Goal: Task Accomplishment & Management: Manage account settings

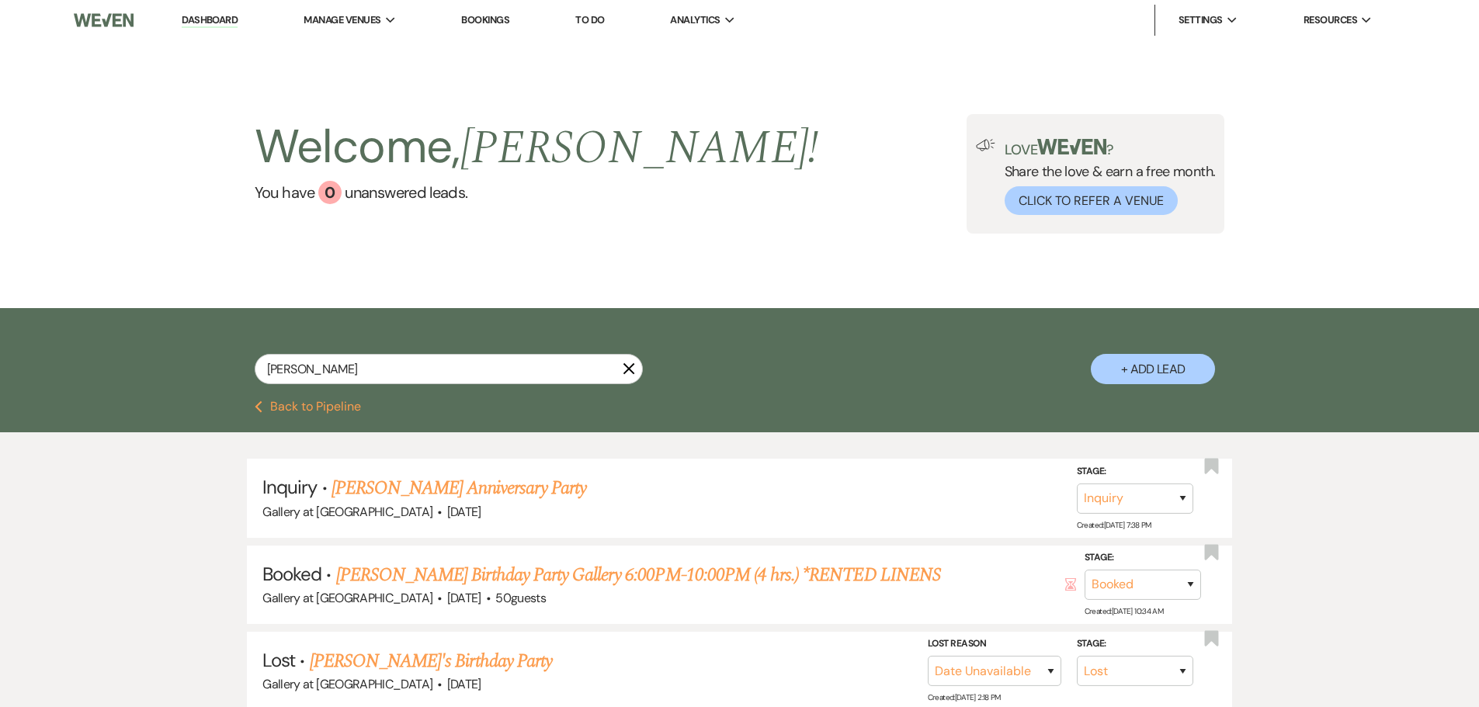
select select "8"
drag, startPoint x: 353, startPoint y: 366, endPoint x: 142, endPoint y: 343, distance: 212.3
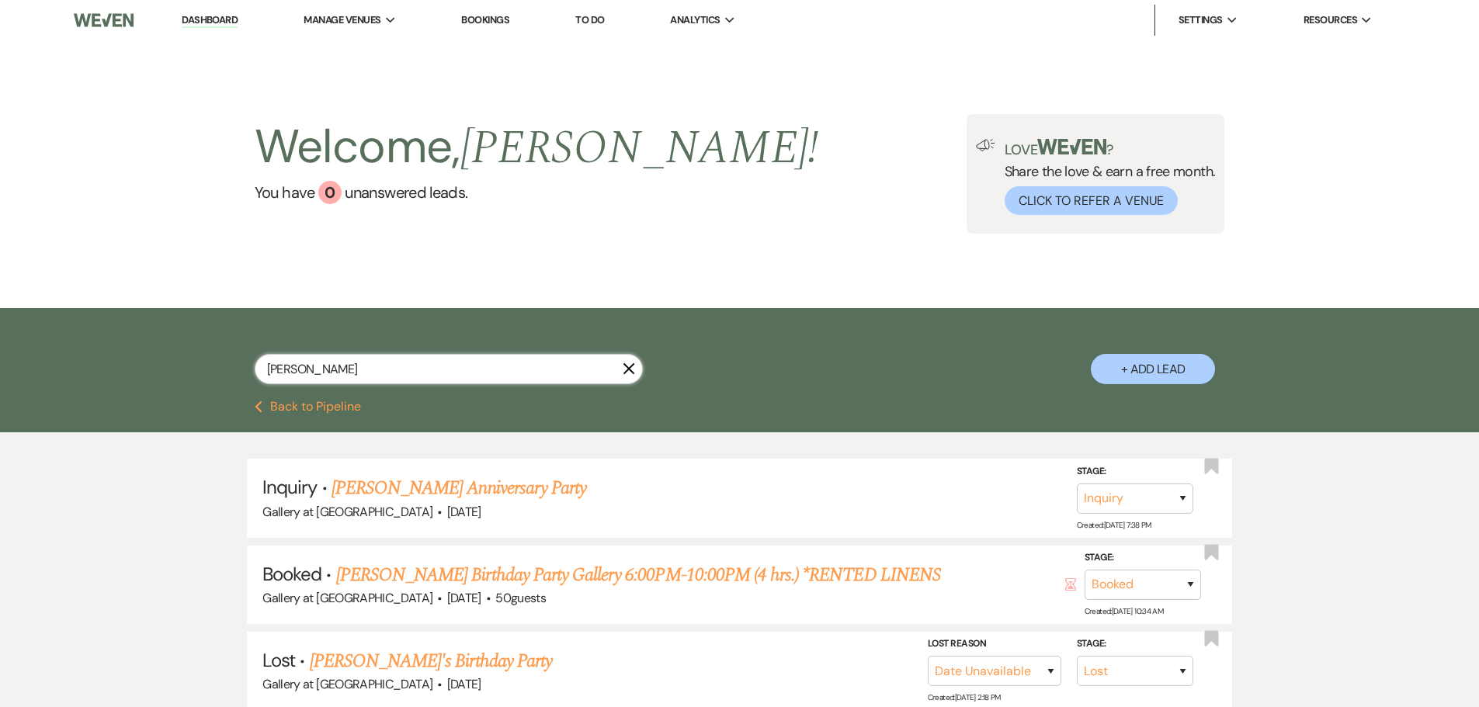
click at [142, 343] on div "[PERSON_NAME] + Add Lead" at bounding box center [739, 354] width 1479 height 93
type input "[PERSON_NAME]"
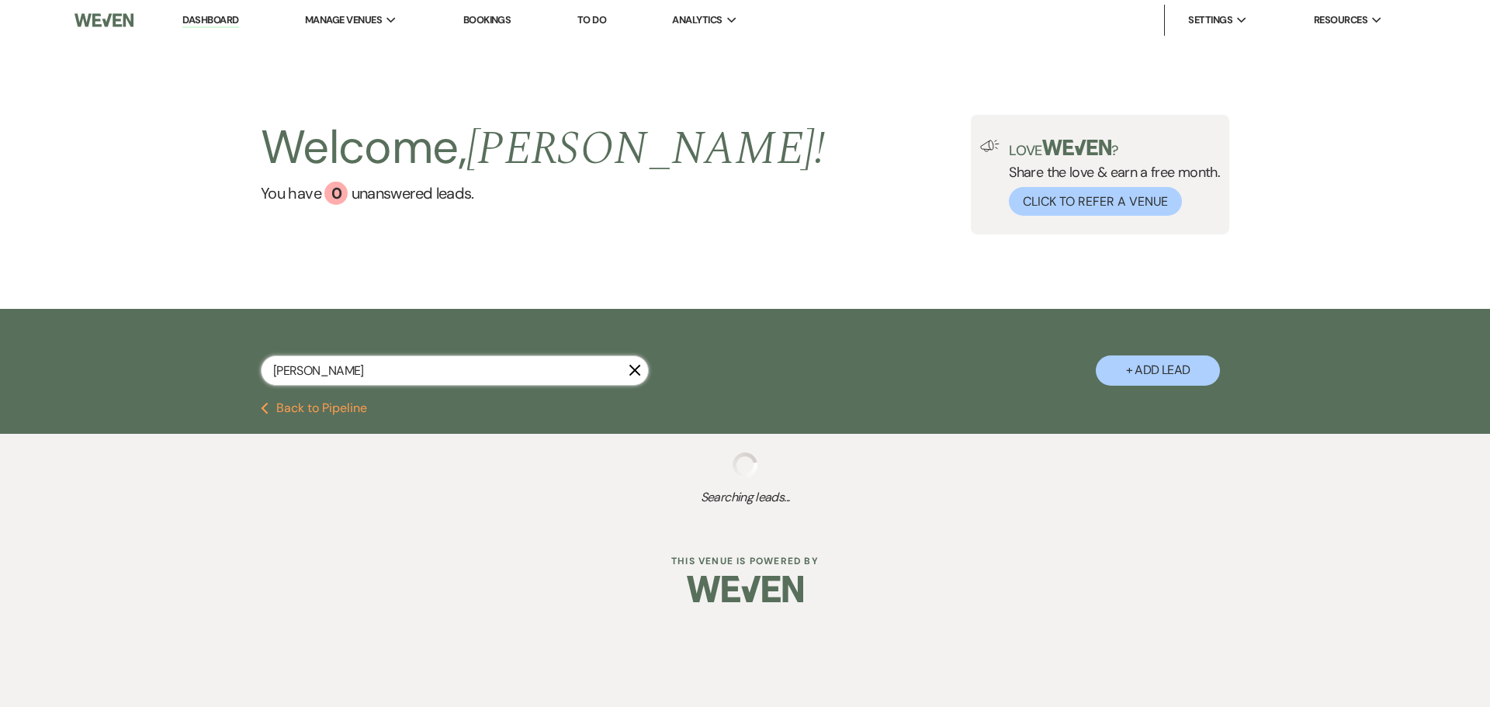
select select "4"
select select "8"
select select "5"
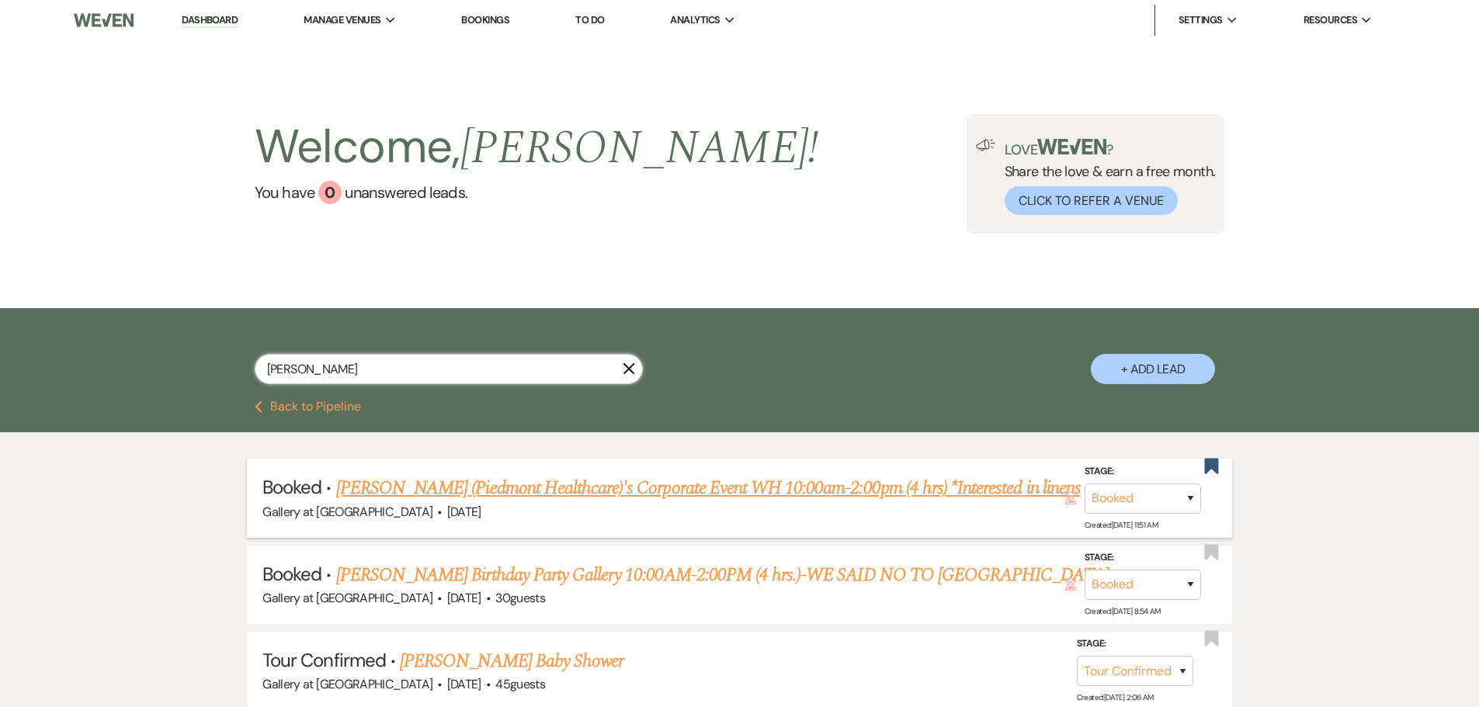
type input "[PERSON_NAME]"
click at [471, 494] on link "[PERSON_NAME] (Piedmont Healthcare)'s Corporate Event WH 10:00am-2:00pm (4 hrs)…" at bounding box center [708, 488] width 744 height 28
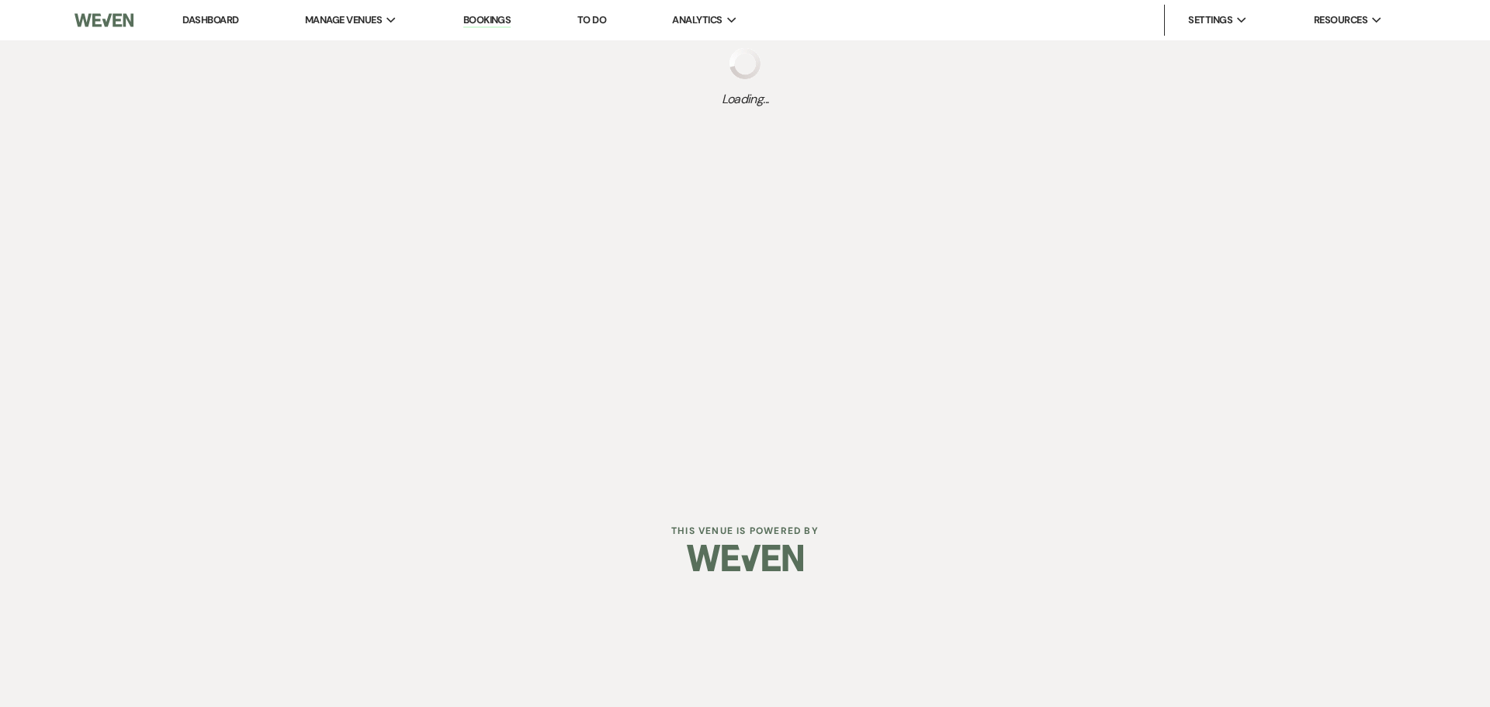
select select "12"
select select "9"
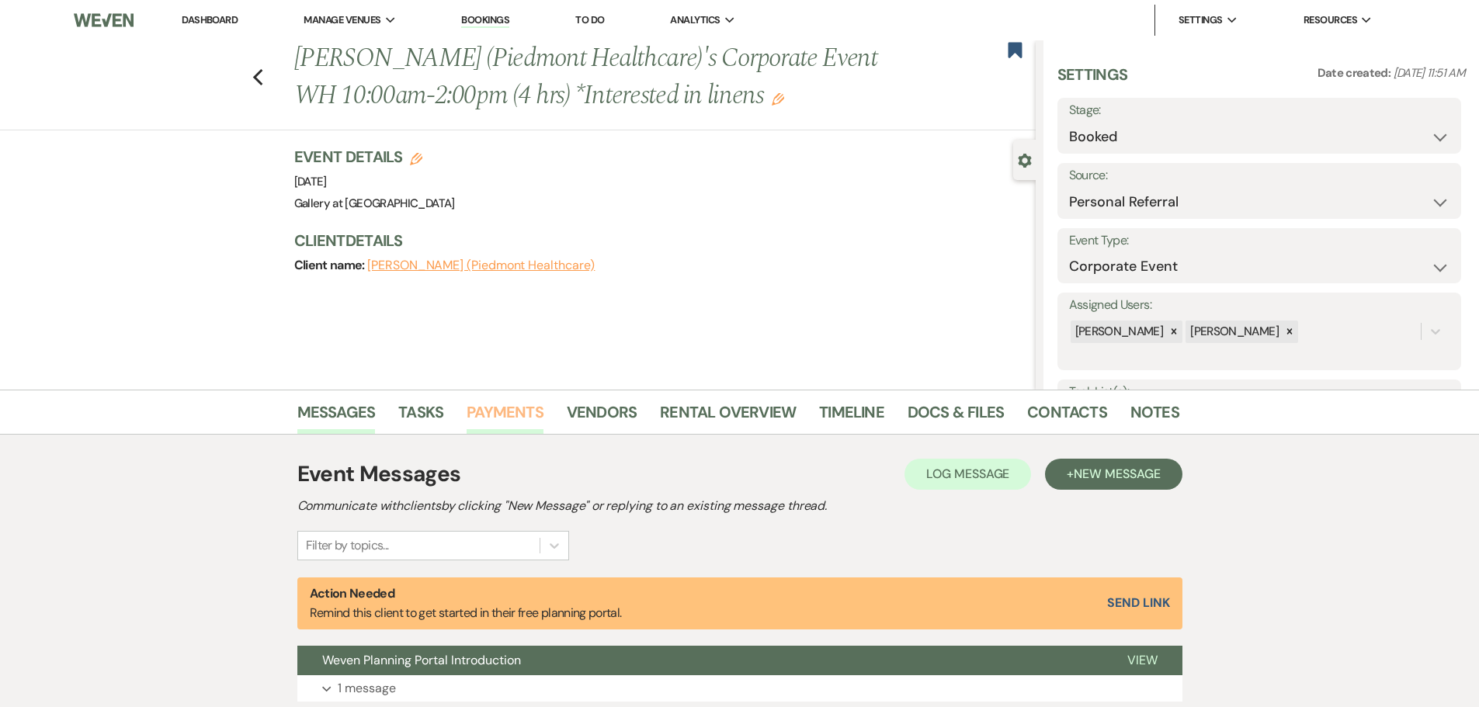
click at [511, 400] on link "Payments" at bounding box center [504, 417] width 77 height 34
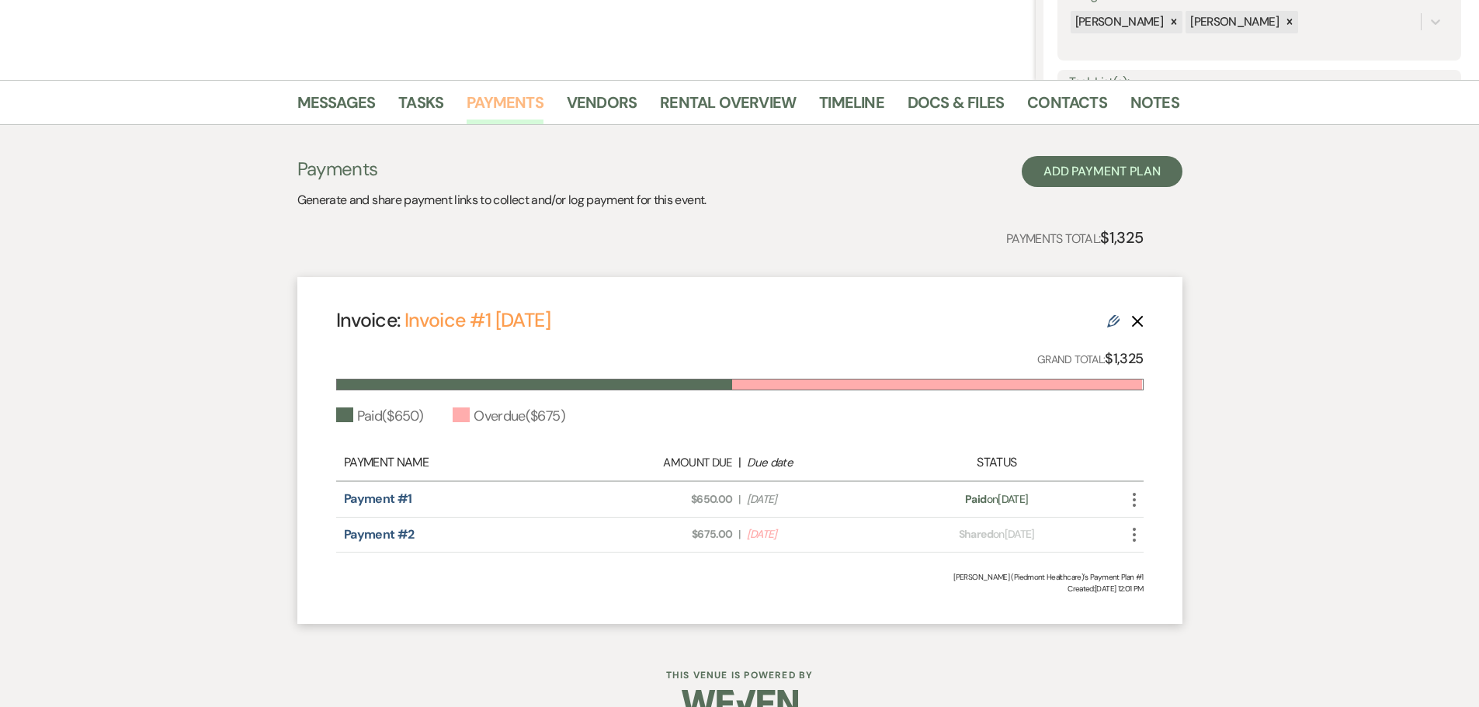
scroll to position [310, 0]
click at [718, 106] on link "Rental Overview" at bounding box center [728, 106] width 136 height 34
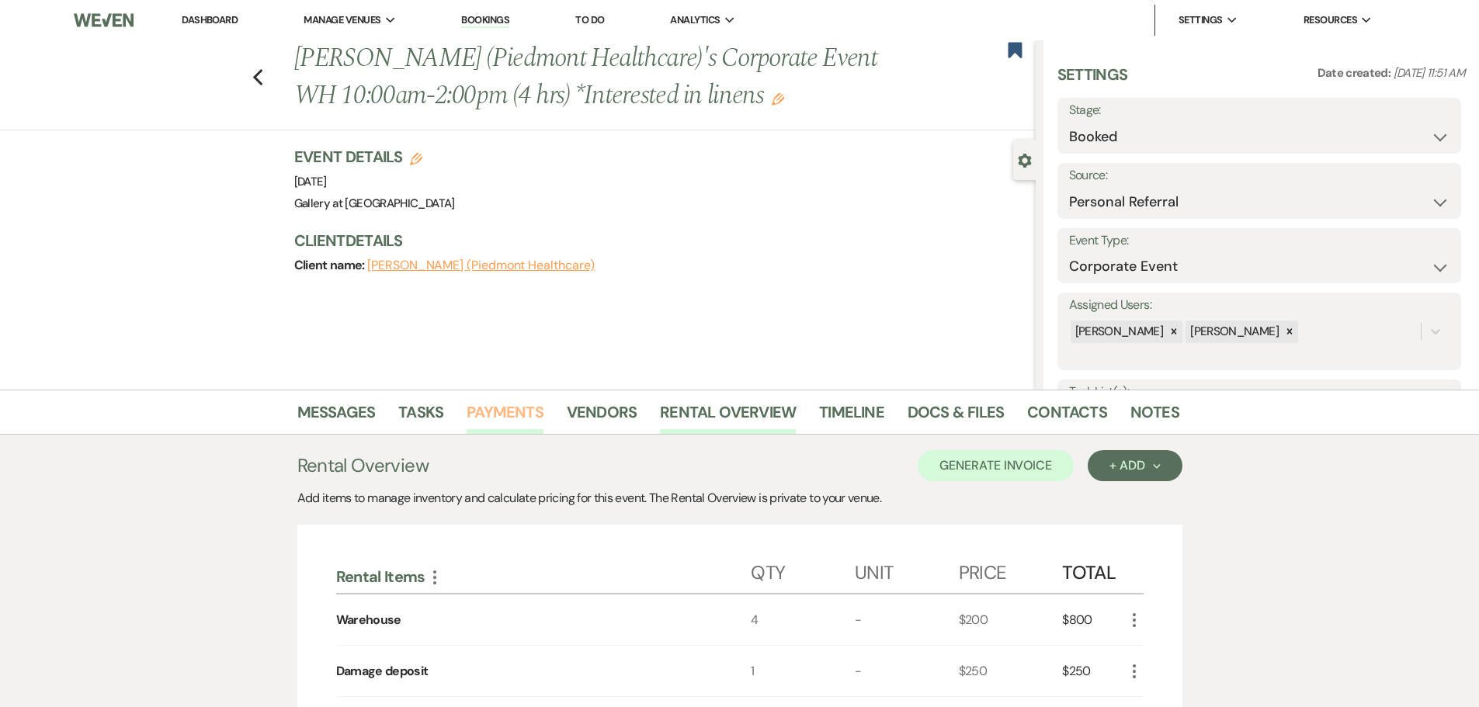
click at [473, 418] on link "Payments" at bounding box center [504, 417] width 77 height 34
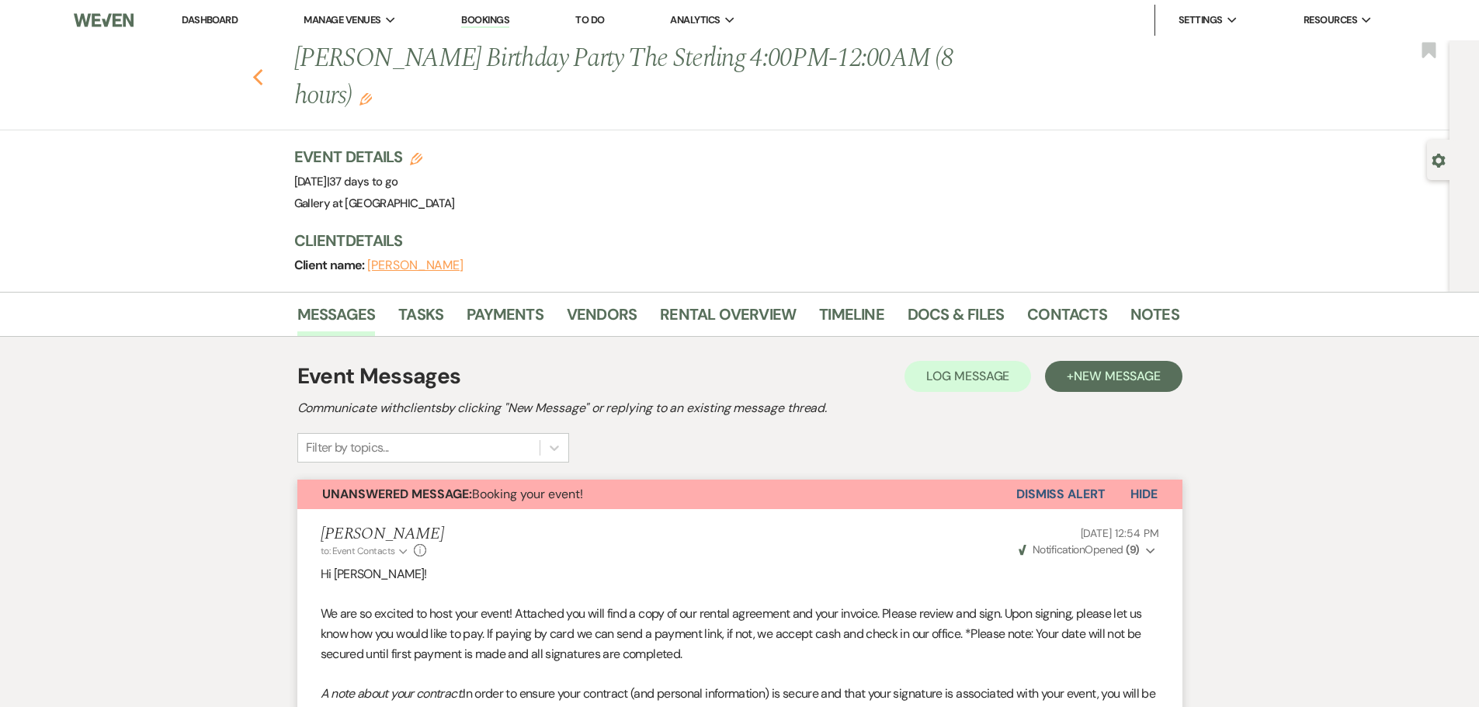
click at [262, 69] on use "button" at bounding box center [257, 77] width 10 height 17
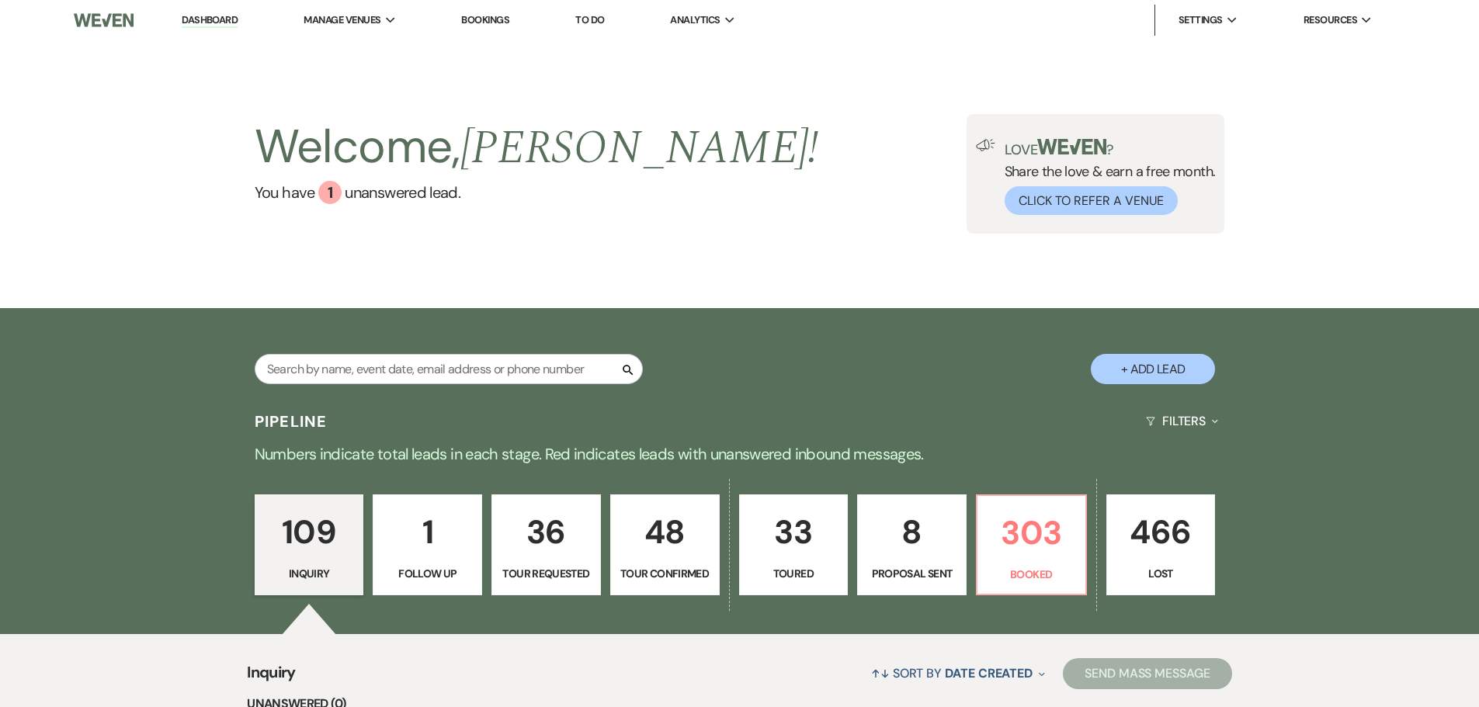
click at [1045, 244] on div "Welcome, Julie ! You have 1 unanswered lead . Love ? Share the love & earn a fr…" at bounding box center [739, 174] width 1479 height 268
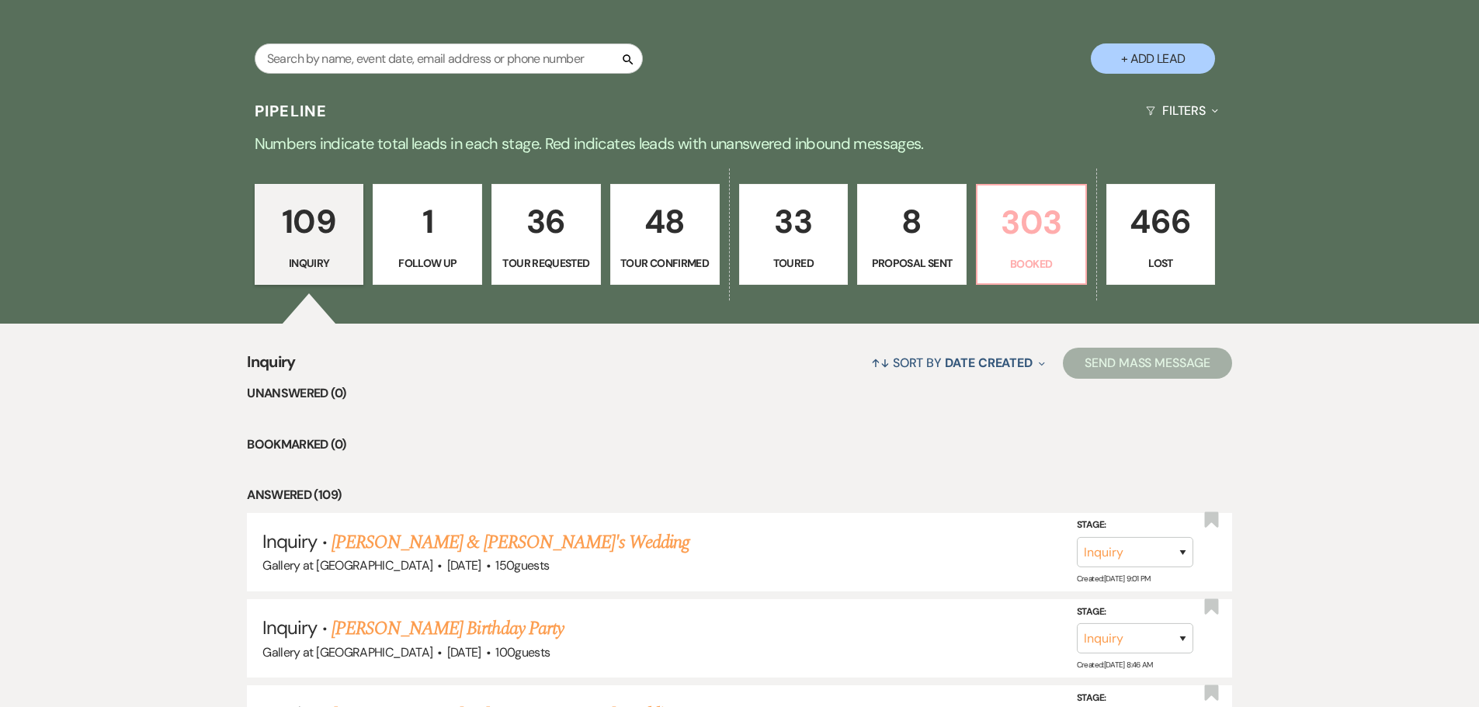
click at [1046, 246] on p "303" at bounding box center [1030, 222] width 89 height 52
